Goal: Find contact information: Find contact information

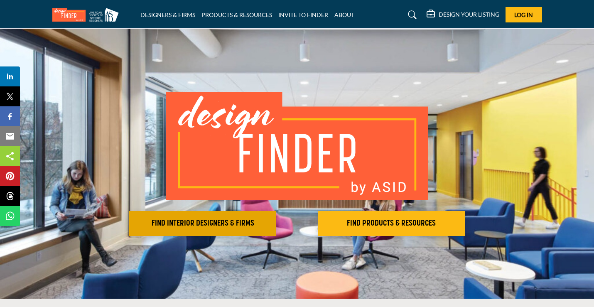
click at [234, 223] on h2 "FIND INTERIOR DESIGNERS & FIRMS" at bounding box center [203, 224] width 142 height 10
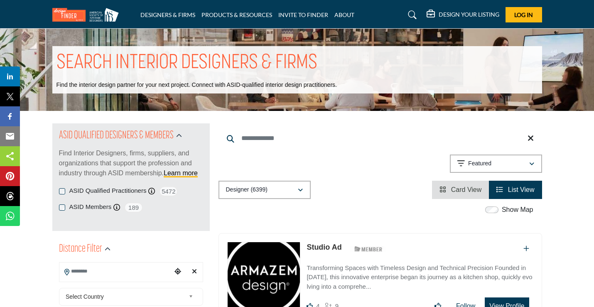
click at [143, 271] on input "Search Location" at bounding box center [115, 271] width 112 height 16
click at [125, 289] on li "Houston, TX, USA" at bounding box center [131, 300] width 137 height 33
type input "**********"
type input "***"
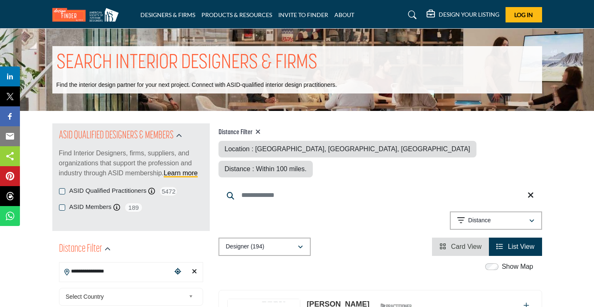
click at [258, 185] on input "Search Keyword" at bounding box center [381, 195] width 324 height 20
type input "******"
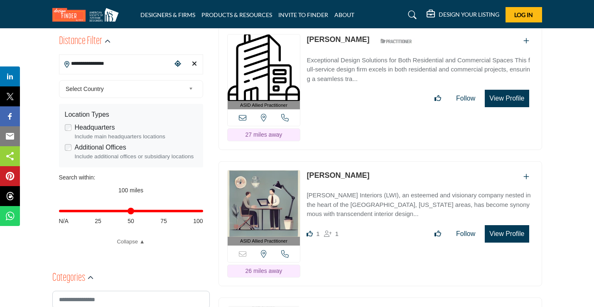
scroll to position [457, 0]
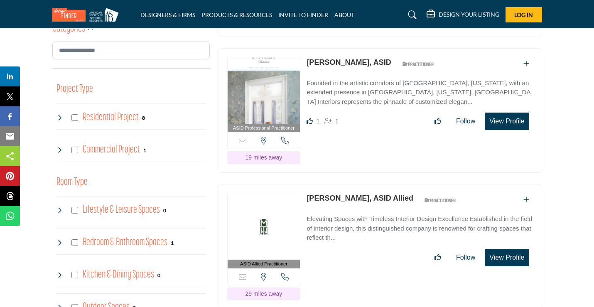
click at [327, 62] on link "[PERSON_NAME], ASID" at bounding box center [349, 62] width 84 height 8
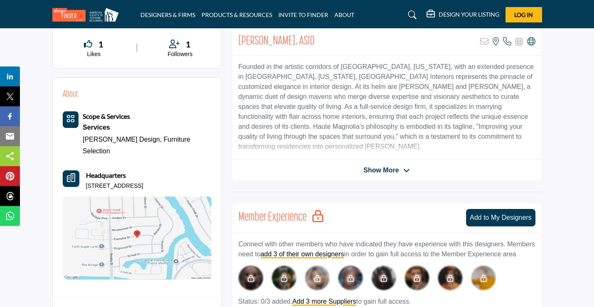
scroll to position [249, 0]
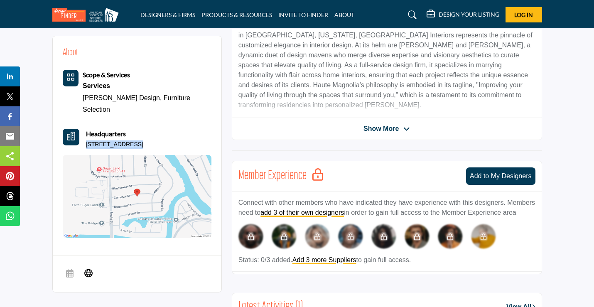
drag, startPoint x: 87, startPoint y: 132, endPoint x: 128, endPoint y: 134, distance: 40.8
click at [129, 140] on p "[STREET_ADDRESS]" at bounding box center [114, 144] width 57 height 8
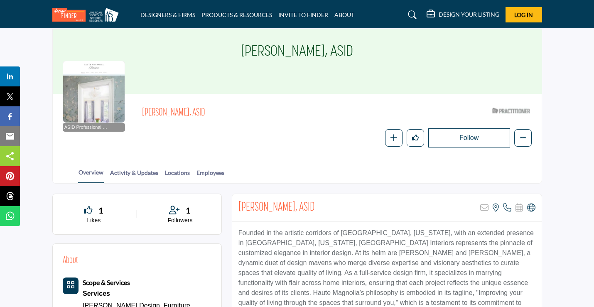
scroll to position [125, 0]
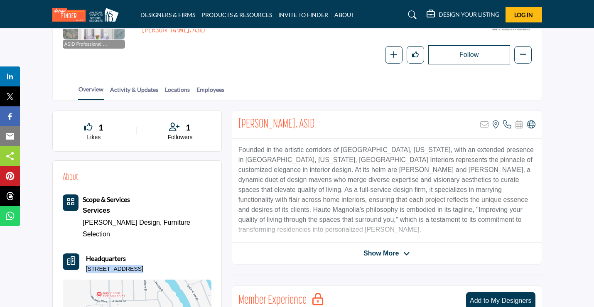
copy p "127 Camellia St,"
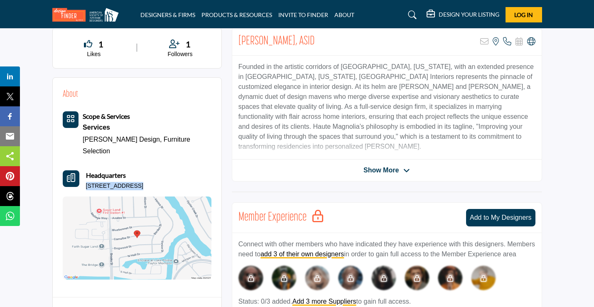
click at [144, 237] on img at bounding box center [137, 238] width 149 height 83
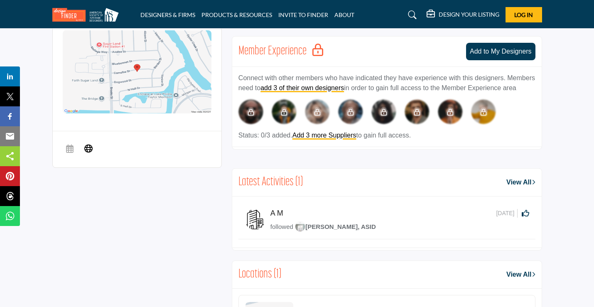
scroll to position [166, 0]
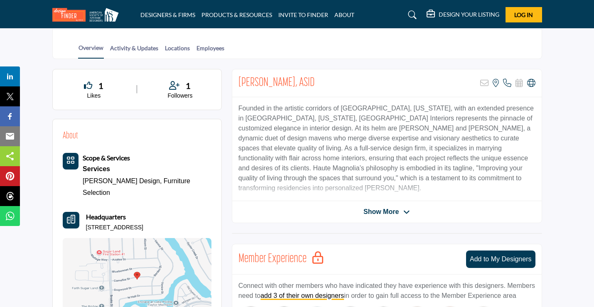
click at [399, 211] on span "Show More" at bounding box center [387, 212] width 47 height 10
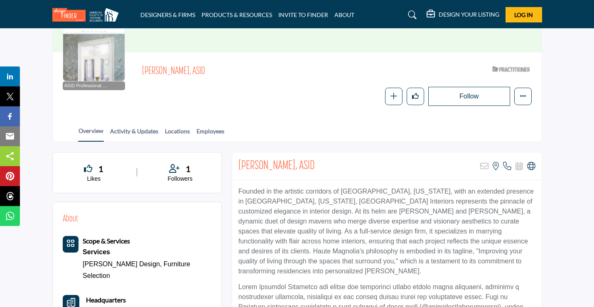
scroll to position [42, 0]
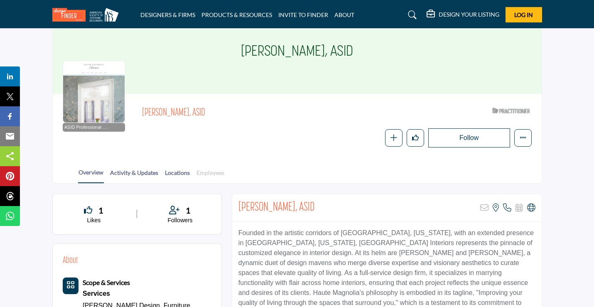
click at [212, 174] on link "Employees" at bounding box center [210, 175] width 29 height 15
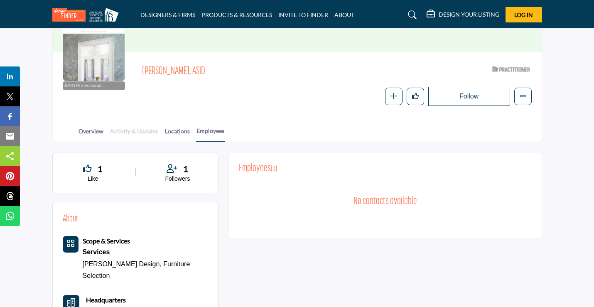
click at [138, 133] on link "Activity & Updates" at bounding box center [134, 134] width 49 height 15
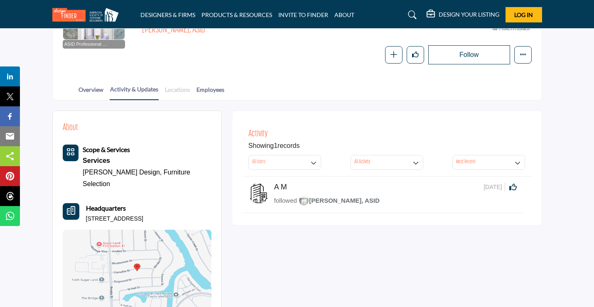
click at [176, 90] on link "Locations" at bounding box center [178, 92] width 26 height 15
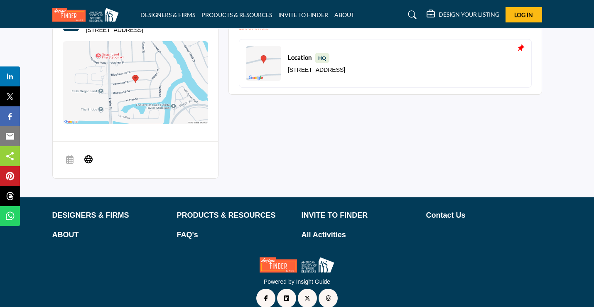
scroll to position [22, 0]
